Goal: Task Accomplishment & Management: Use online tool/utility

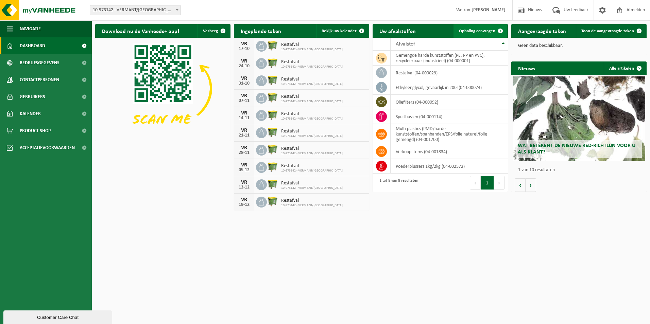
click at [489, 29] on span "Ophaling aanvragen" at bounding box center [477, 31] width 36 height 4
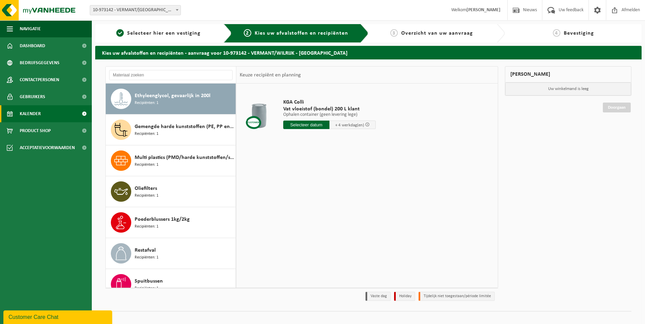
click at [45, 115] on link "Kalender" at bounding box center [46, 113] width 92 height 17
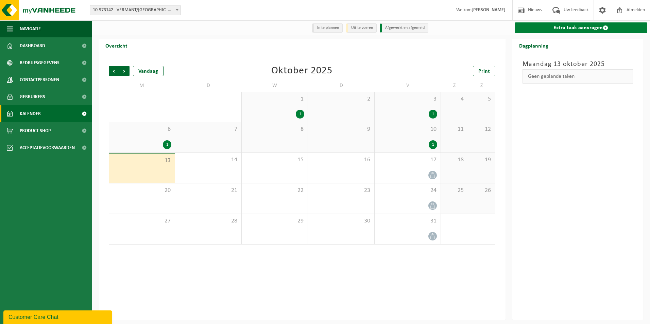
click at [571, 27] on link "Extra taak aanvragen" at bounding box center [581, 27] width 133 height 11
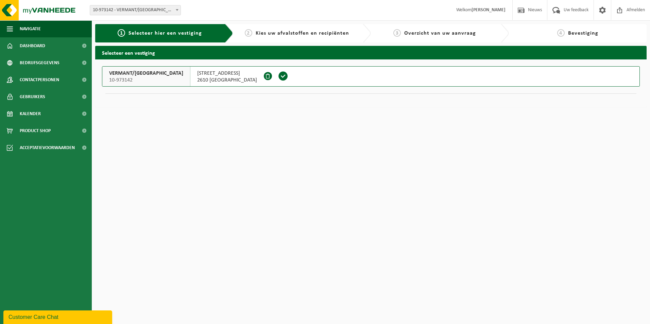
click at [278, 77] on span at bounding box center [283, 76] width 10 height 10
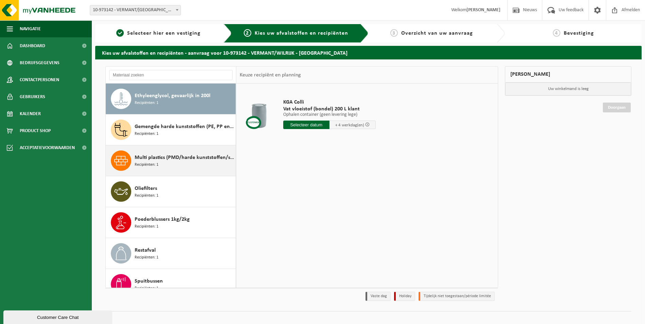
click at [157, 161] on span "Multi plastics (PMD/harde kunststoffen/spanbanden/EPS/folie naturel/folie gemen…" at bounding box center [184, 158] width 99 height 8
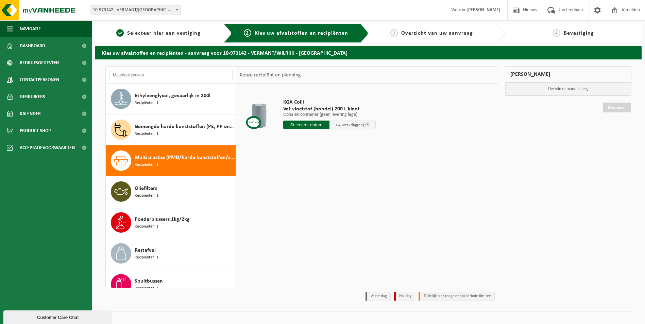
scroll to position [12, 0]
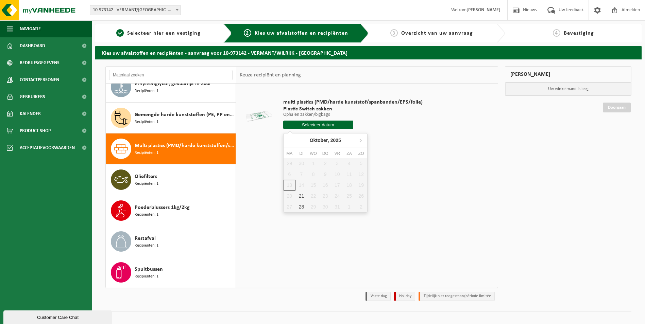
click at [314, 124] on input "text" at bounding box center [318, 125] width 70 height 9
click at [300, 195] on div "21" at bounding box center [302, 196] width 12 height 11
type input "Van 2025-10-21"
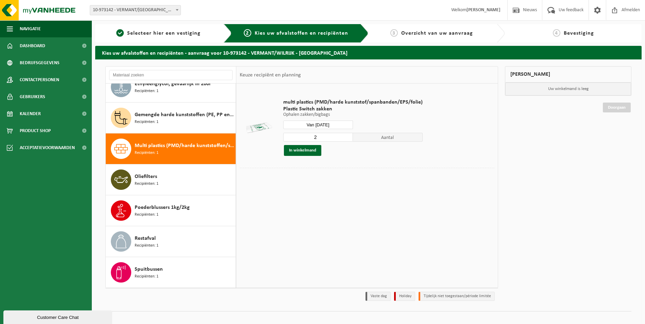
click at [347, 136] on input "2" at bounding box center [318, 137] width 70 height 9
click at [347, 136] on input "3" at bounding box center [318, 137] width 70 height 9
type input "4"
click at [347, 136] on input "4" at bounding box center [318, 137] width 70 height 9
click at [304, 150] on button "In winkelmand" at bounding box center [302, 150] width 37 height 11
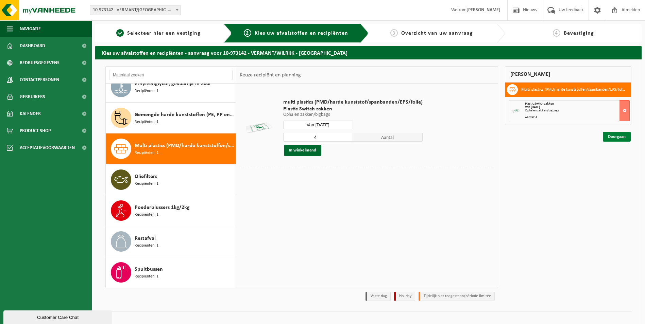
click at [611, 138] on link "Doorgaan" at bounding box center [617, 137] width 28 height 10
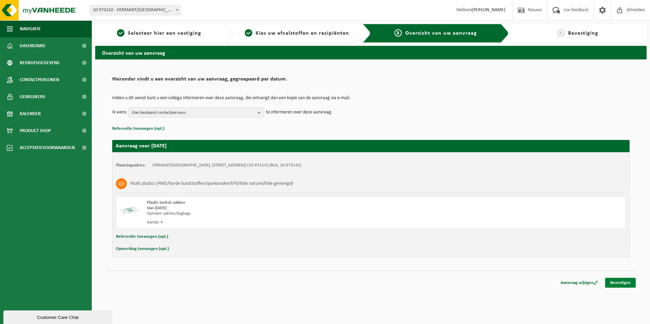
click at [618, 282] on link "Bevestigen" at bounding box center [620, 283] width 31 height 10
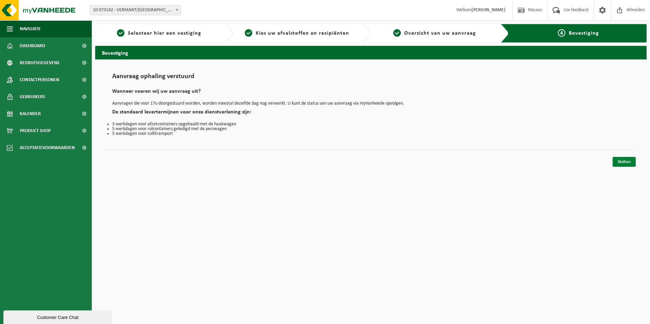
click at [623, 164] on link "Sluiten" at bounding box center [624, 162] width 23 height 10
